Goal: Entertainment & Leisure: Consume media (video, audio)

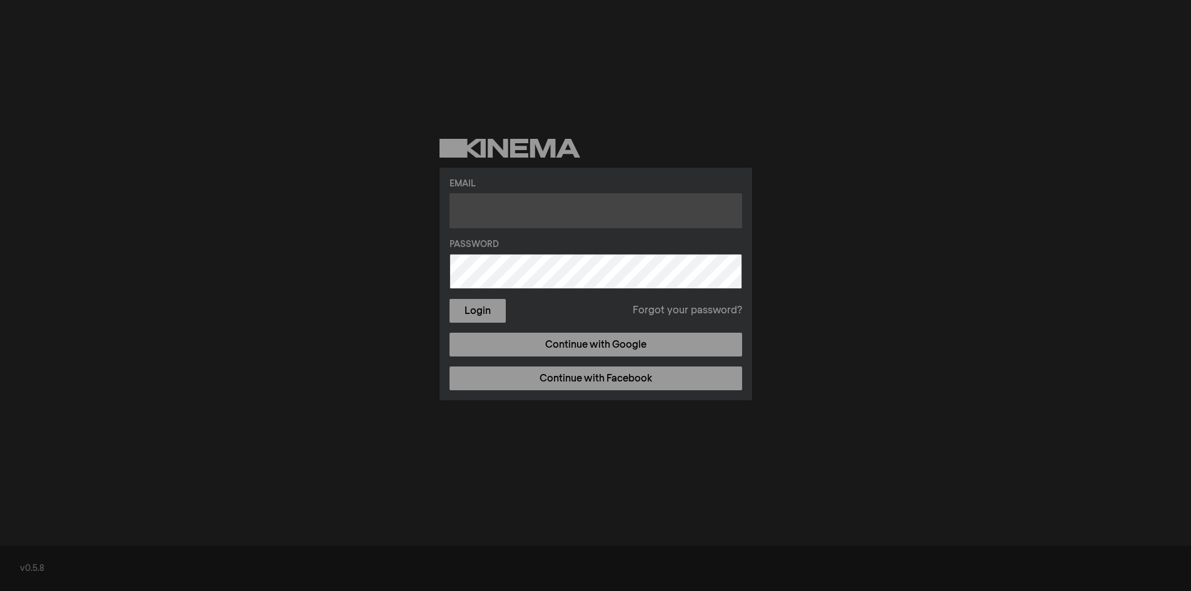
click at [577, 217] on input "text" at bounding box center [595, 210] width 293 height 35
type input "[EMAIL_ADDRESS][DOMAIN_NAME]"
click at [449, 299] on button "Login" at bounding box center [477, 311] width 56 height 24
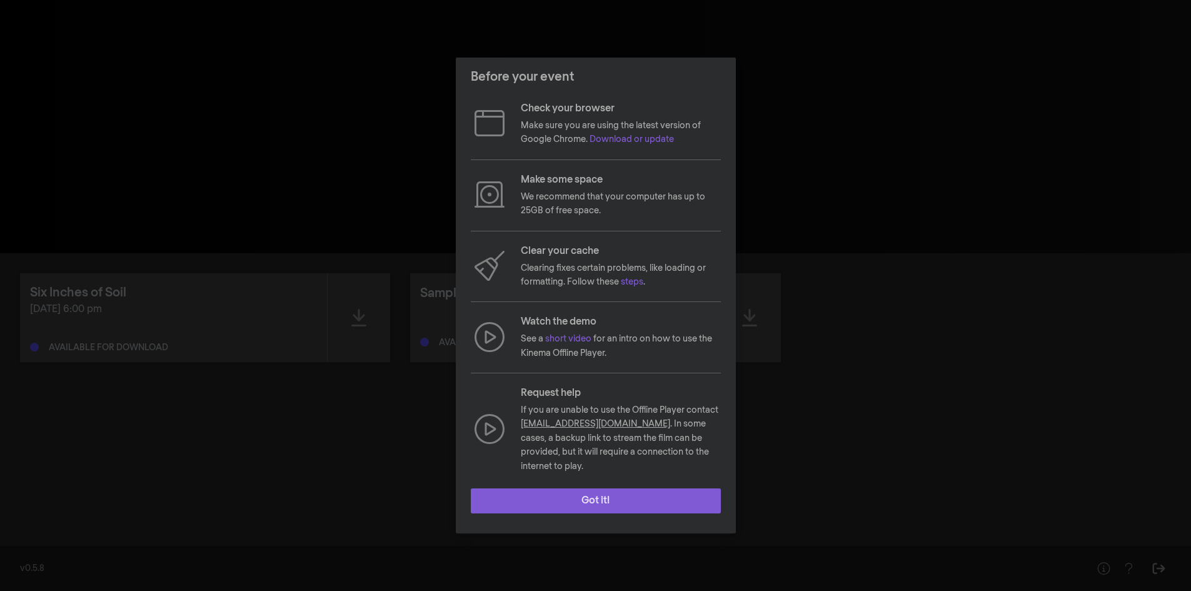
click at [621, 496] on button "Got it!" at bounding box center [596, 500] width 250 height 25
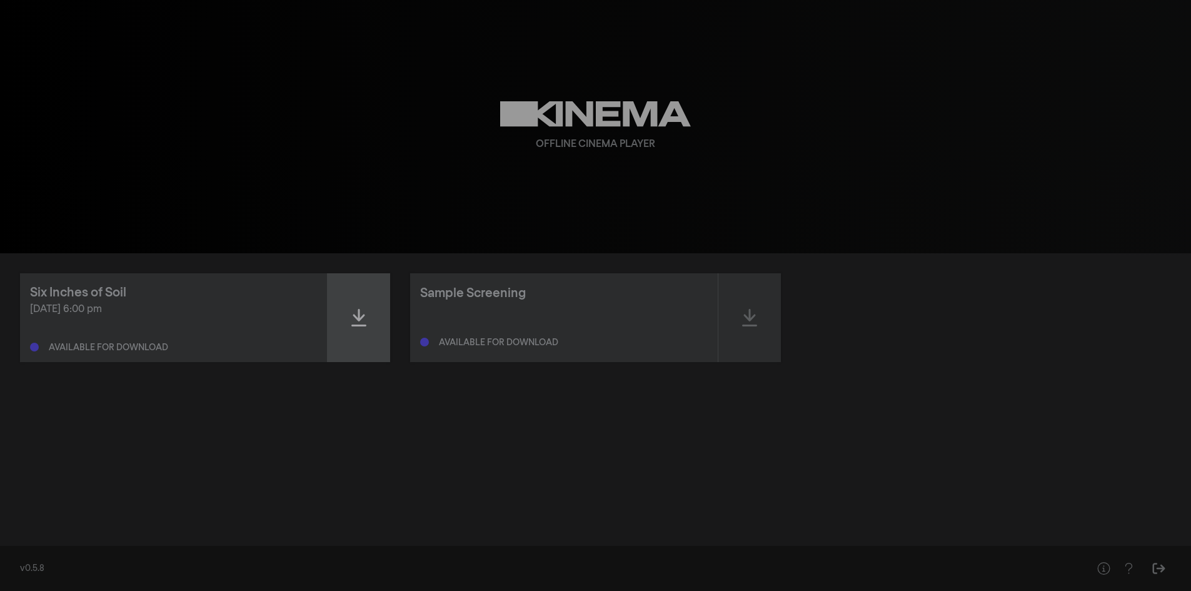
click at [356, 322] on icon at bounding box center [358, 318] width 15 height 20
click at [251, 299] on div "Six Inches of Soil" at bounding box center [173, 292] width 287 height 19
drag, startPoint x: 555, startPoint y: 281, endPoint x: 548, endPoint y: 293, distance: 13.7
click at [554, 281] on div "Sample Screening Available for download" at bounding box center [563, 317] width 307 height 89
click at [495, 291] on div "Sample Screening" at bounding box center [473, 293] width 106 height 19
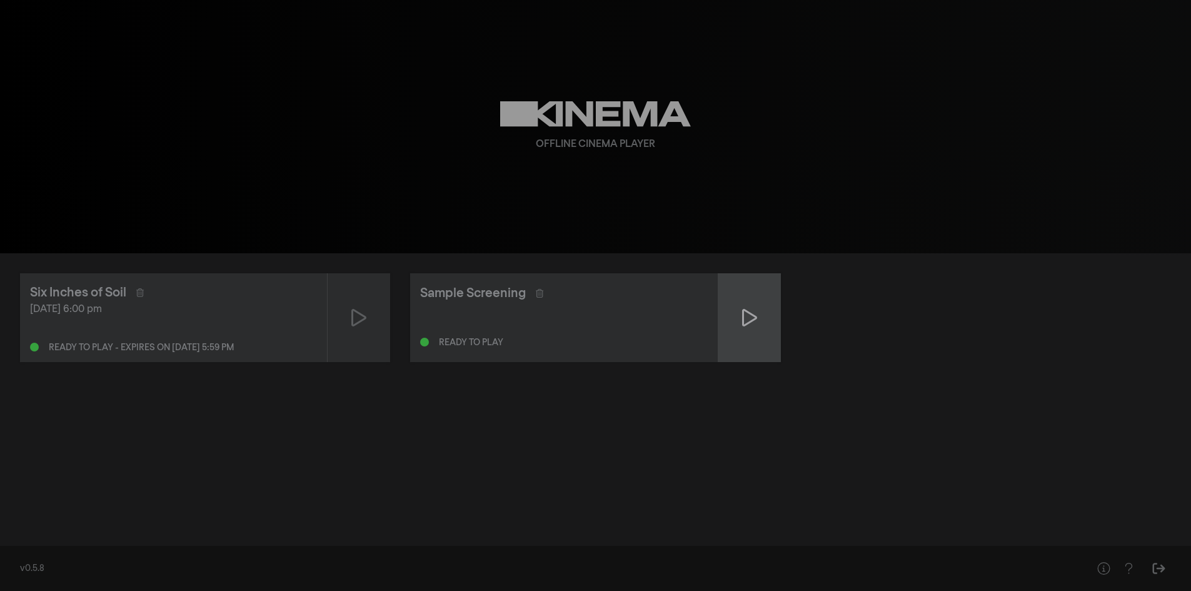
click at [741, 312] on div at bounding box center [749, 317] width 63 height 89
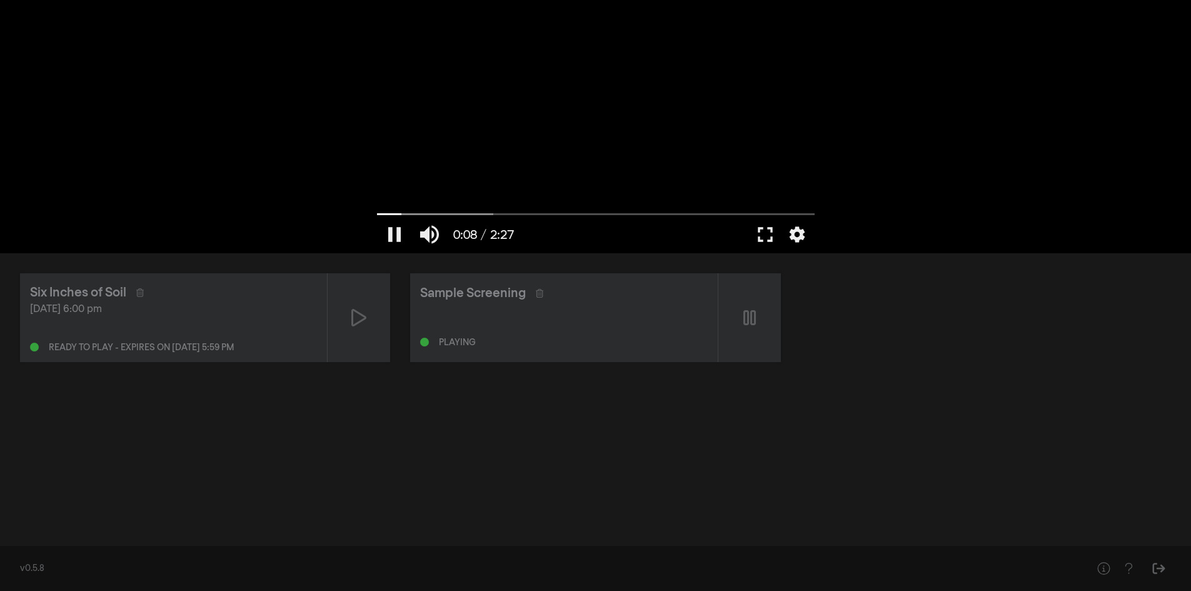
click at [613, 76] on div at bounding box center [596, 126] width 450 height 253
click at [765, 236] on button "fullscreen" at bounding box center [765, 235] width 35 height 38
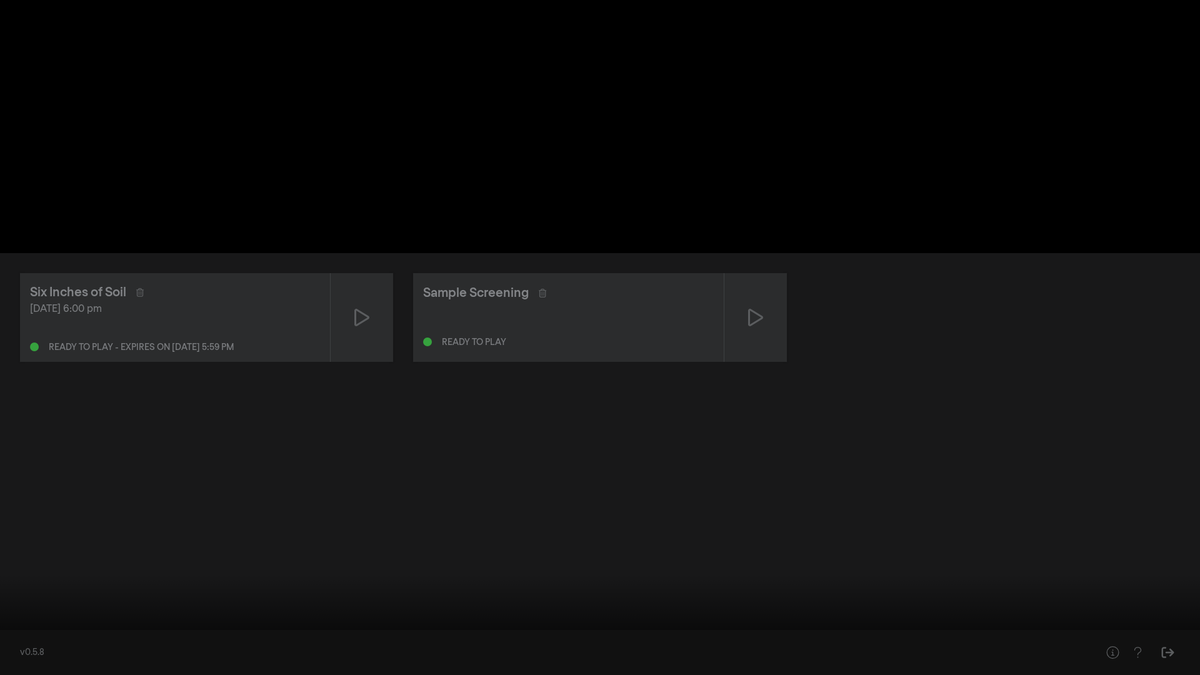
click at [765, 290] on div at bounding box center [600, 337] width 1200 height 675
click at [24, 590] on button "pause" at bounding box center [23, 657] width 35 height 38
click at [24, 590] on button "play_arrow" at bounding box center [23, 657] width 35 height 38
click at [324, 169] on div at bounding box center [600, 337] width 1200 height 675
click at [1143, 590] on button "fullscreen_exit" at bounding box center [1144, 657] width 35 height 38
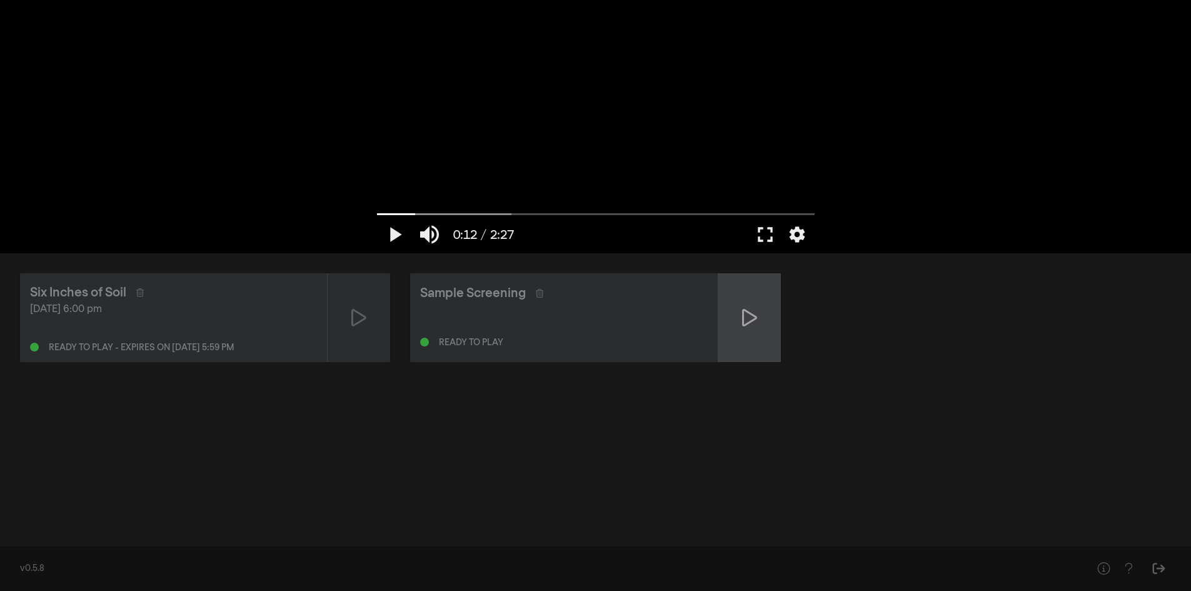
click at [744, 322] on icon at bounding box center [749, 318] width 15 height 20
click at [692, 109] on div at bounding box center [596, 126] width 450 height 253
click at [759, 232] on button "fullscreen" at bounding box center [765, 235] width 35 height 38
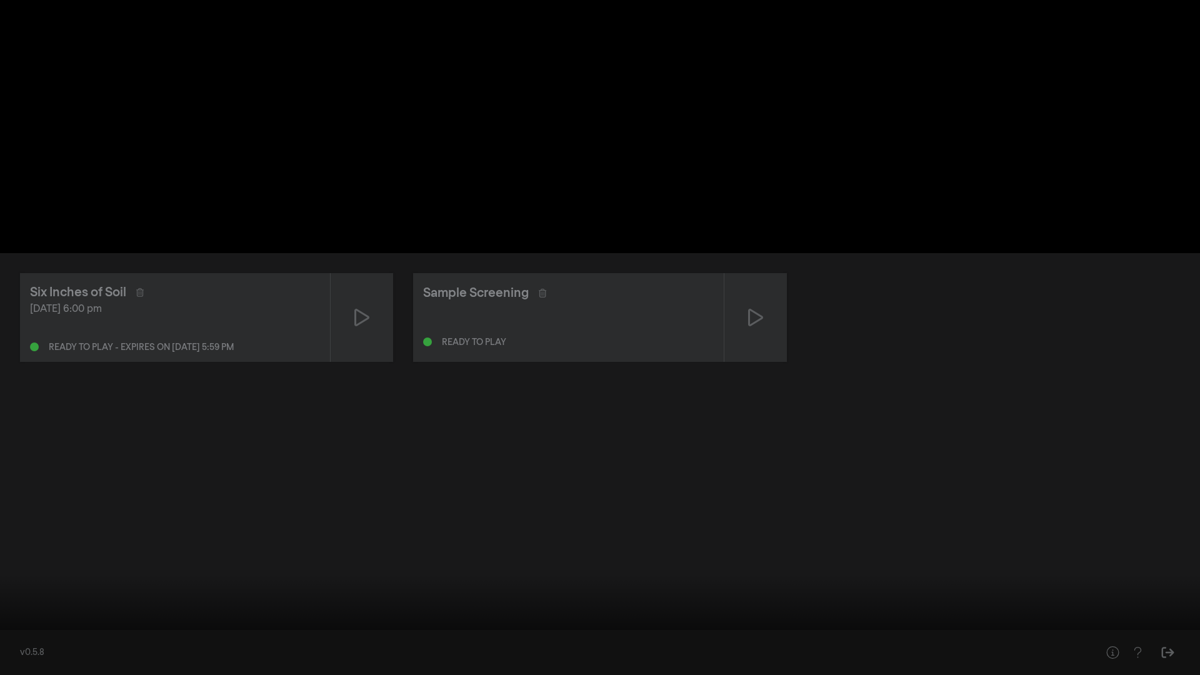
click at [25, 590] on button "play_arrow" at bounding box center [23, 657] width 35 height 38
click at [30, 590] on button "pause" at bounding box center [23, 657] width 35 height 38
click at [0, 590] on div "play_arrow 1:28 / 2:27 volume_up fullscreen_exit settings" at bounding box center [600, 654] width 1200 height 42
click at [23, 590] on button "play_arrow" at bounding box center [23, 657] width 35 height 38
click at [21, 590] on button "pause" at bounding box center [23, 657] width 35 height 38
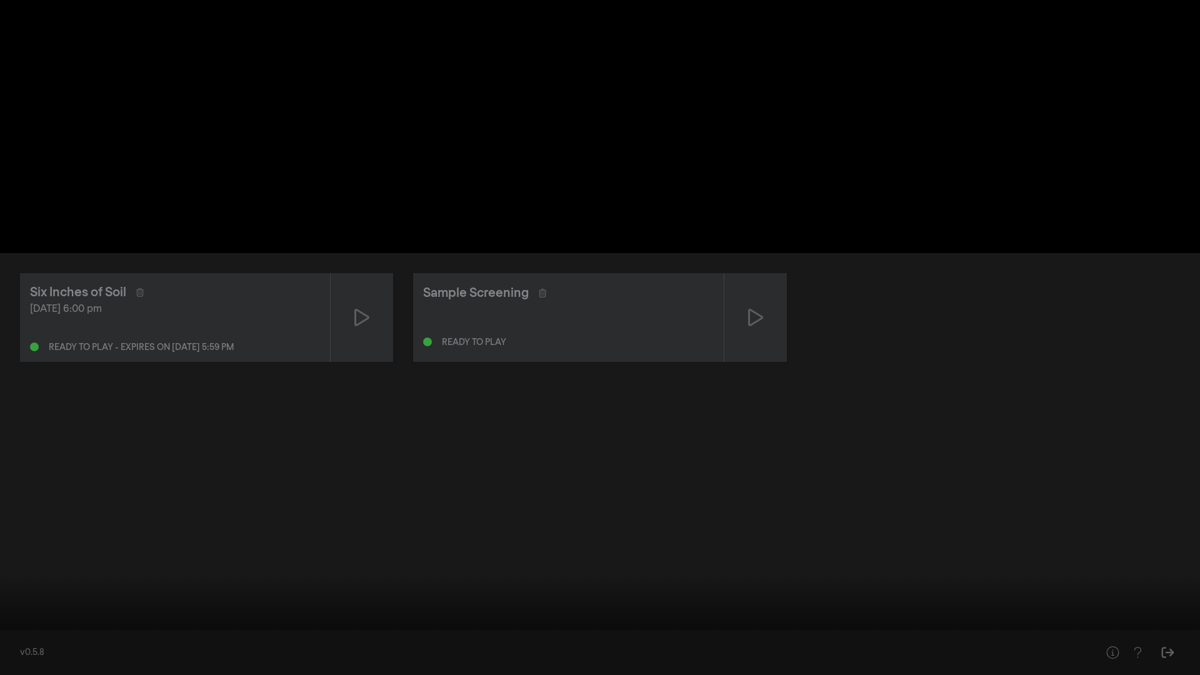
click at [1147, 590] on button "fullscreen_exit" at bounding box center [1144, 657] width 35 height 38
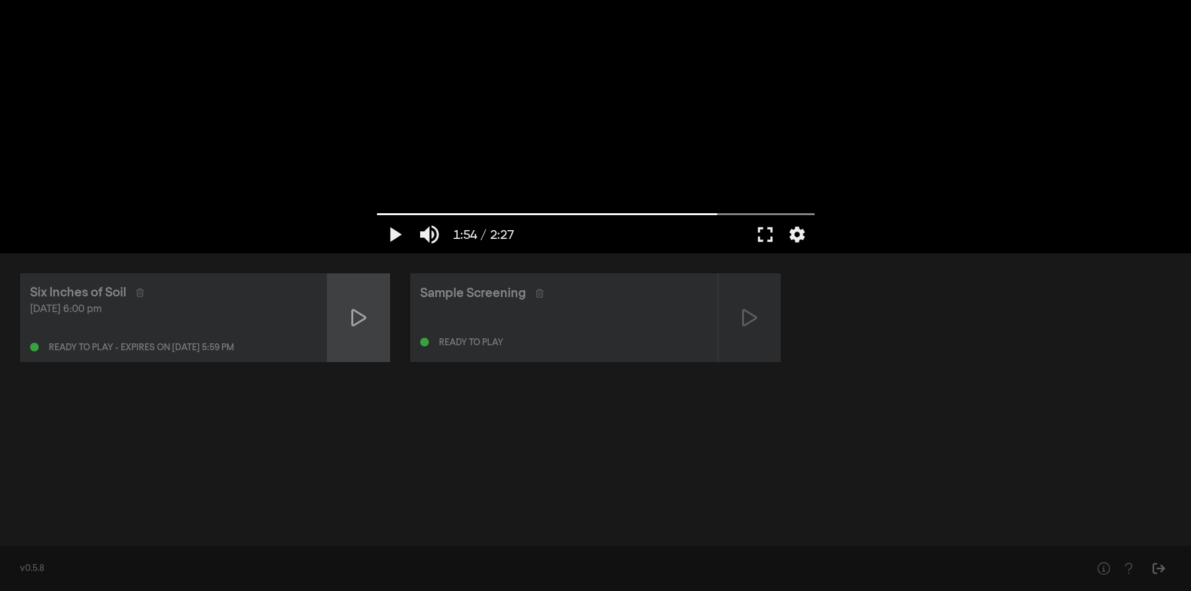
click at [356, 319] on icon at bounding box center [358, 318] width 15 height 20
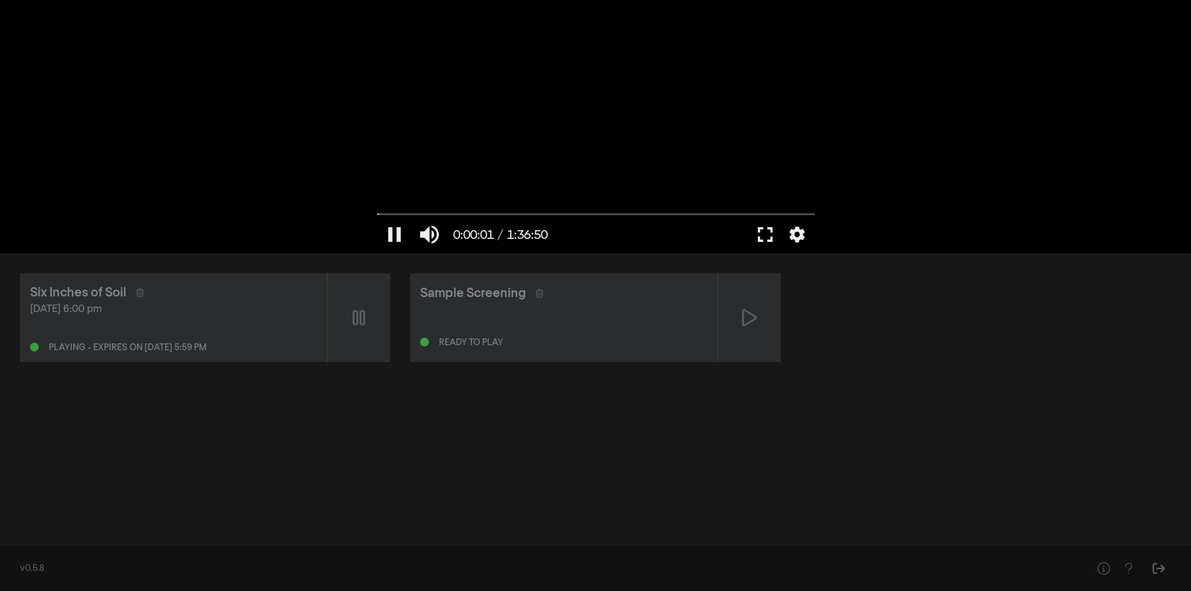
click at [767, 232] on button "fullscreen" at bounding box center [765, 235] width 35 height 38
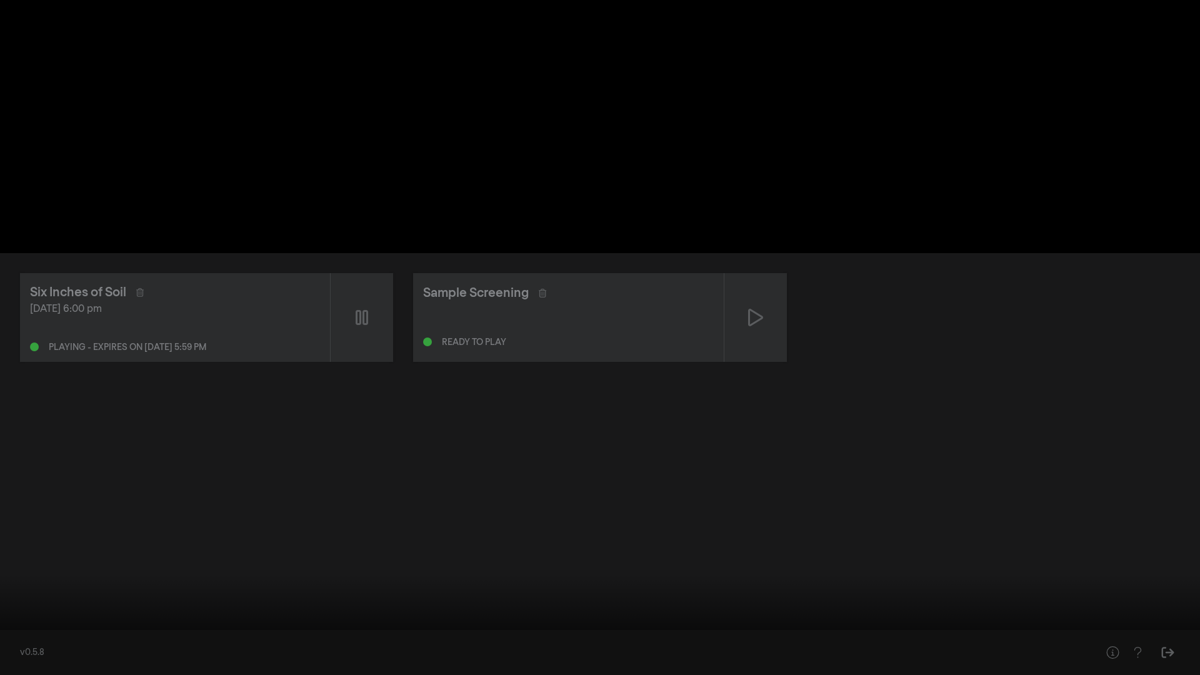
click at [28, 590] on button "pause" at bounding box center [23, 657] width 35 height 38
click at [24, 590] on button "play_arrow" at bounding box center [23, 657] width 35 height 38
type input "7.283681"
